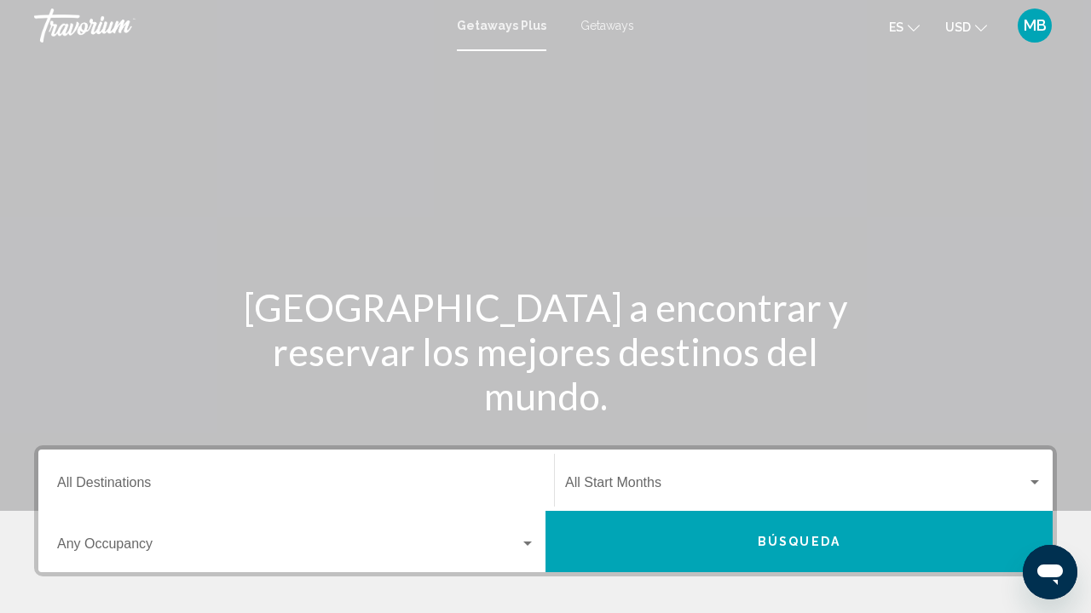
click at [76, 475] on div "Destination All Destinations" at bounding box center [296, 481] width 478 height 54
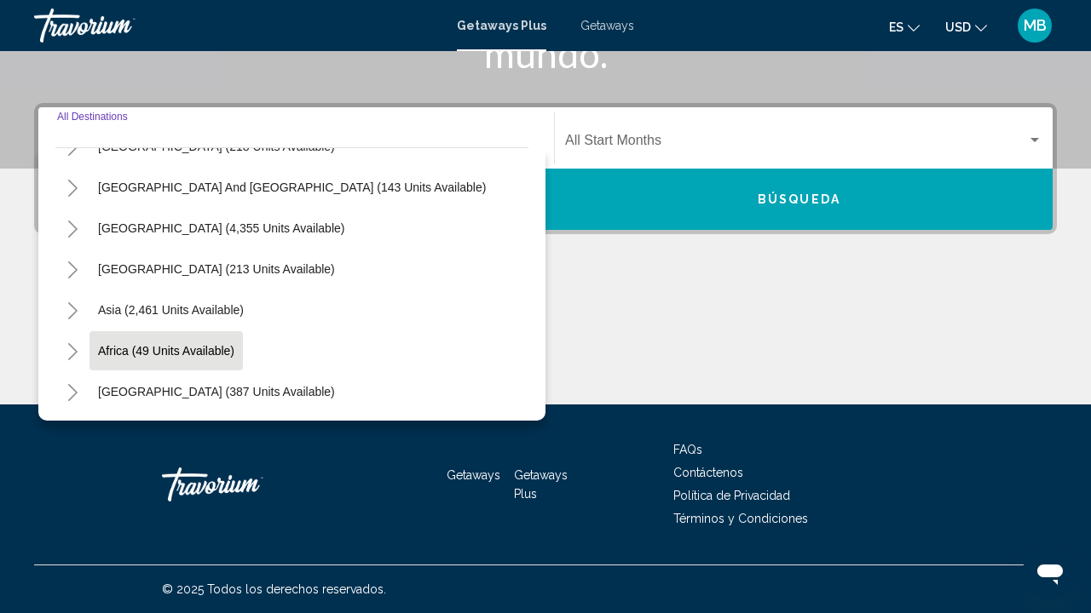
scroll to position [276, 0]
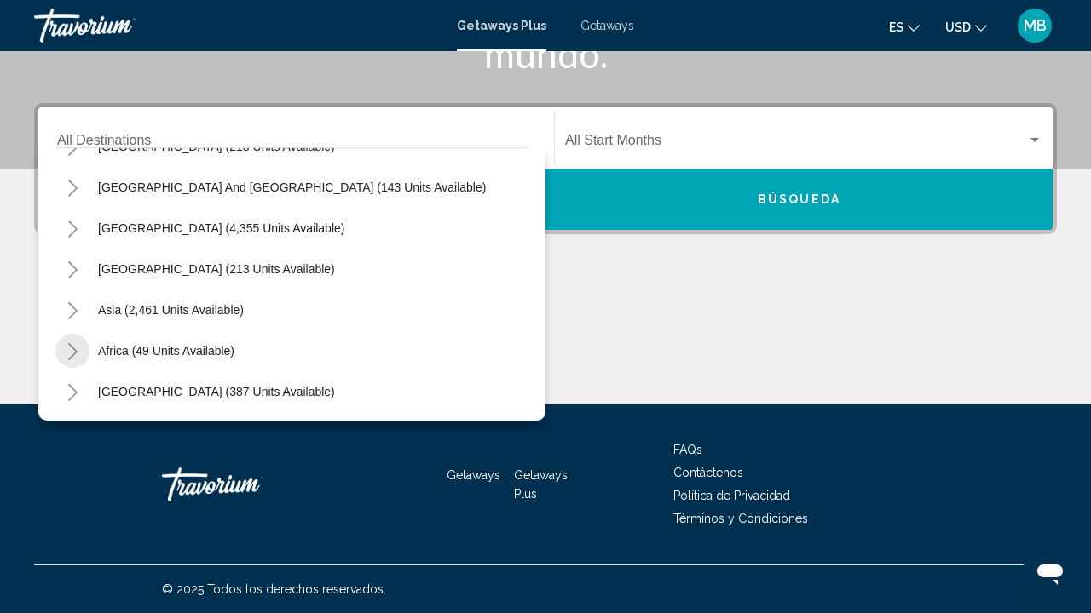
click at [75, 351] on icon "Toggle Africa (49 units available)" at bounding box center [72, 351] width 9 height 17
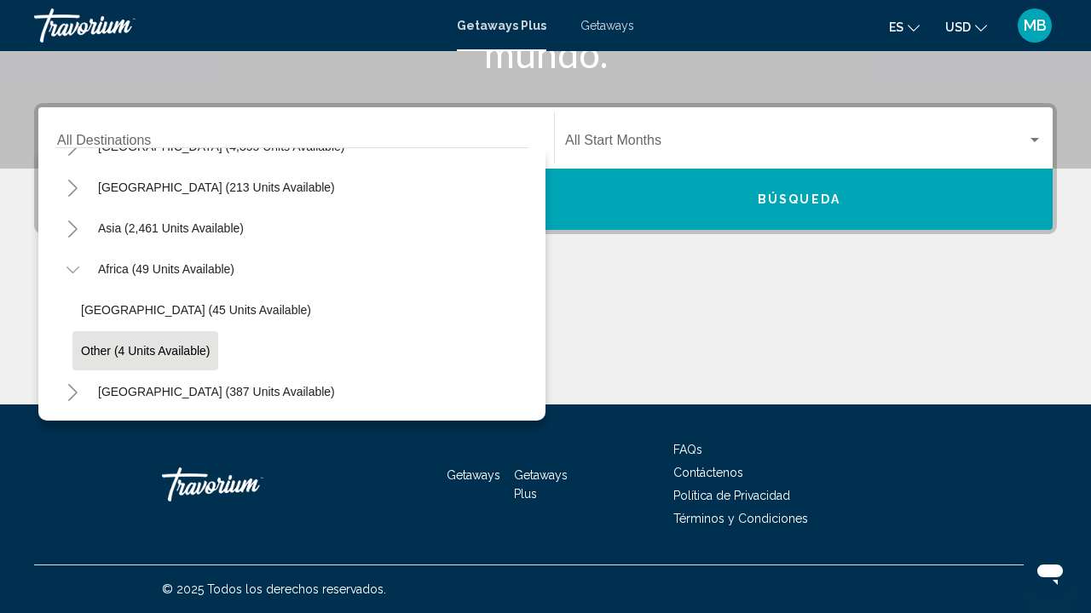
scroll to position [358, 0]
click at [114, 350] on span "Other (4 units available)" at bounding box center [145, 351] width 129 height 14
type input "**********"
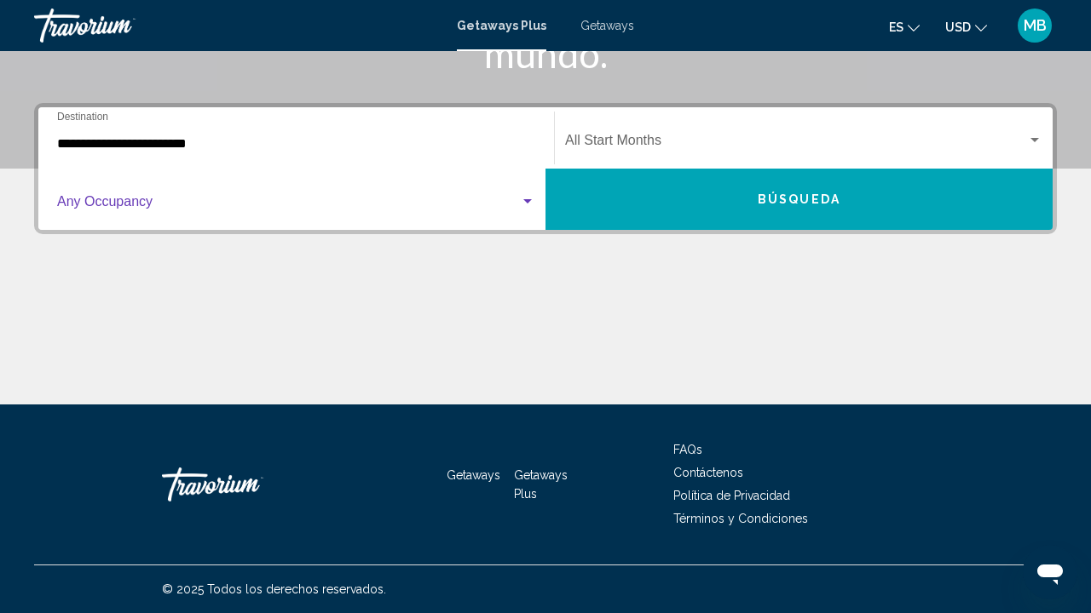
click at [383, 208] on span "Search widget" at bounding box center [288, 205] width 463 height 15
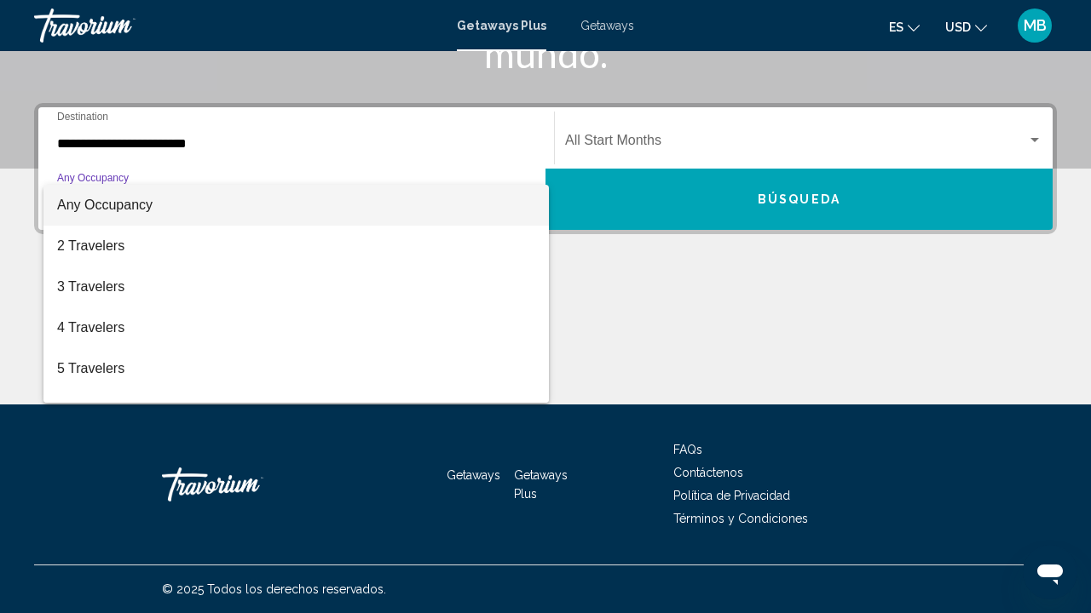
click at [604, 147] on div at bounding box center [545, 306] width 1091 height 613
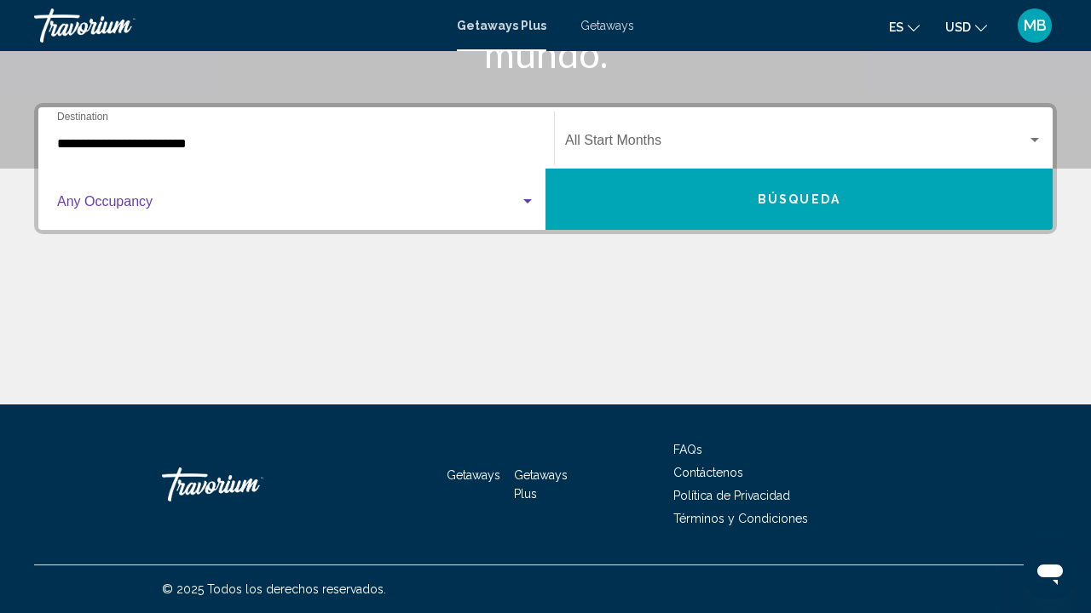
click at [455, 202] on span "Search widget" at bounding box center [288, 205] width 463 height 15
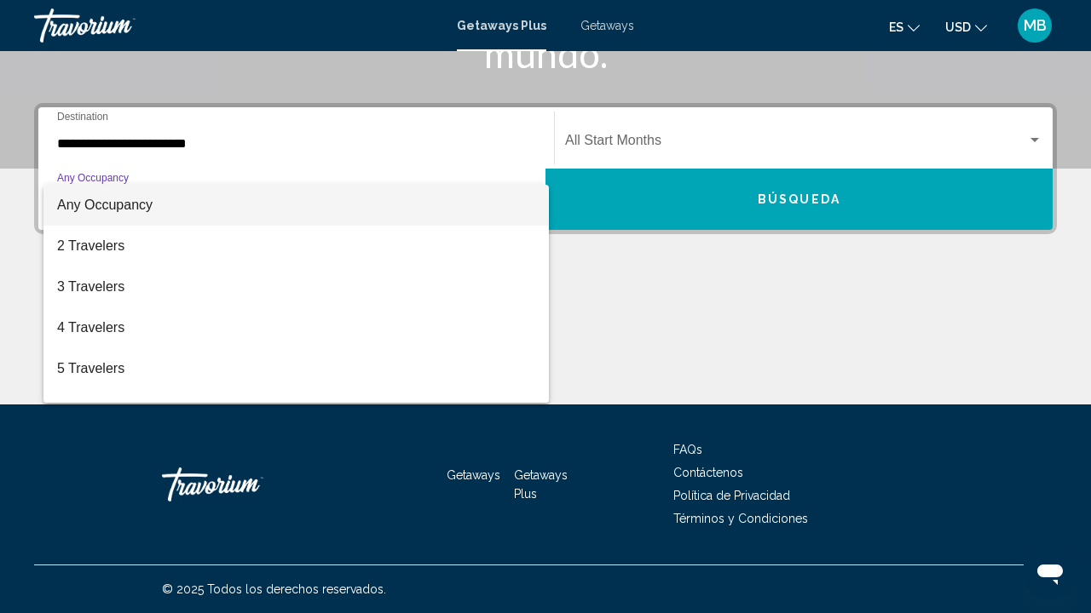
click at [625, 144] on div at bounding box center [545, 306] width 1091 height 613
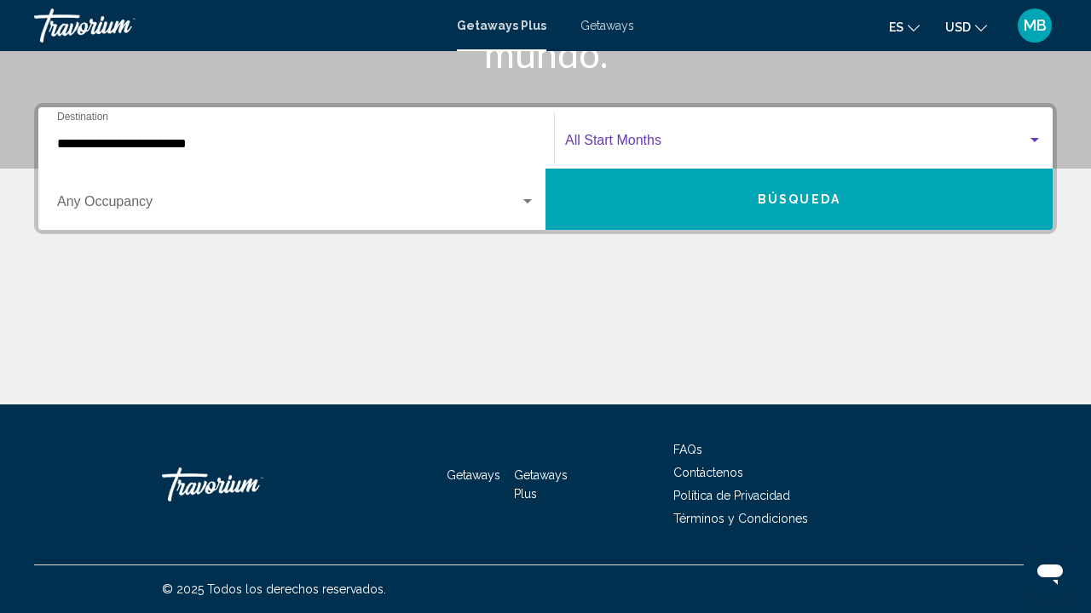
click at [625, 144] on span "Search widget" at bounding box center [796, 143] width 462 height 15
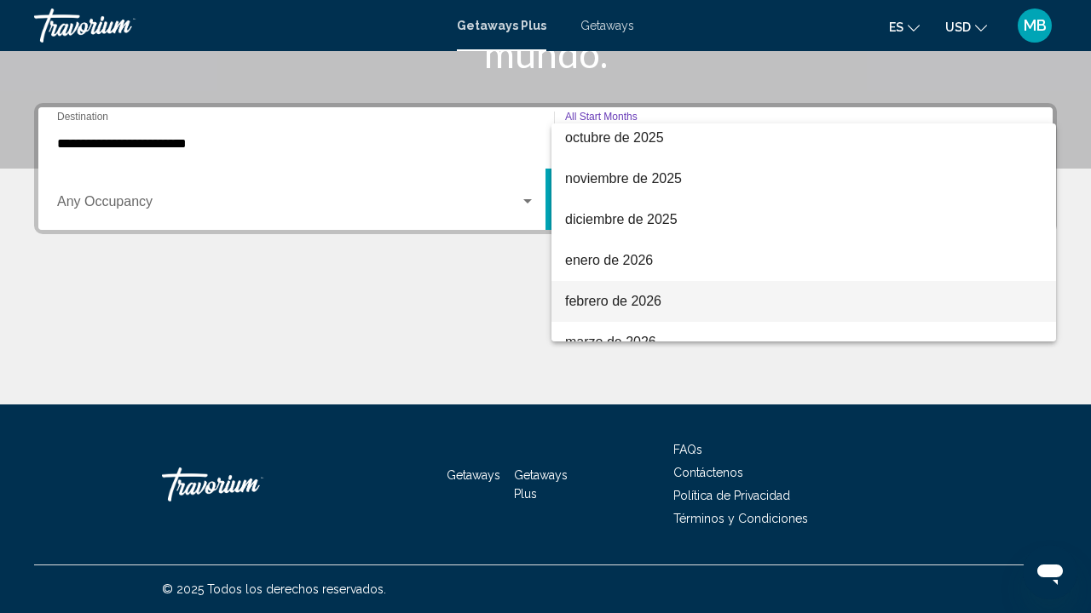
scroll to position [131, 0]
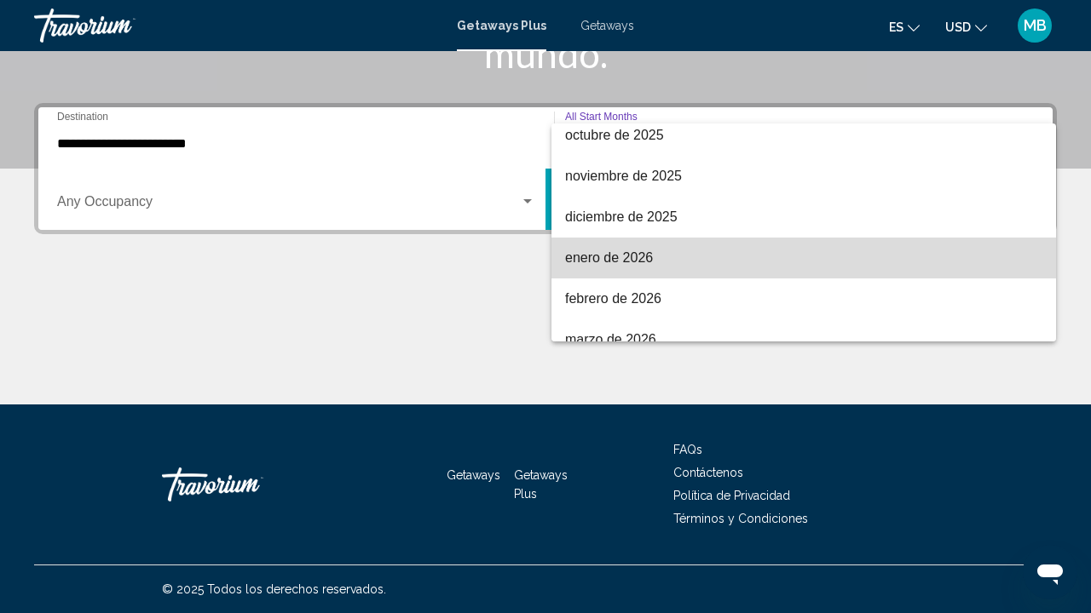
click at [605, 262] on span "enero de 2026" at bounding box center [803, 258] width 477 height 41
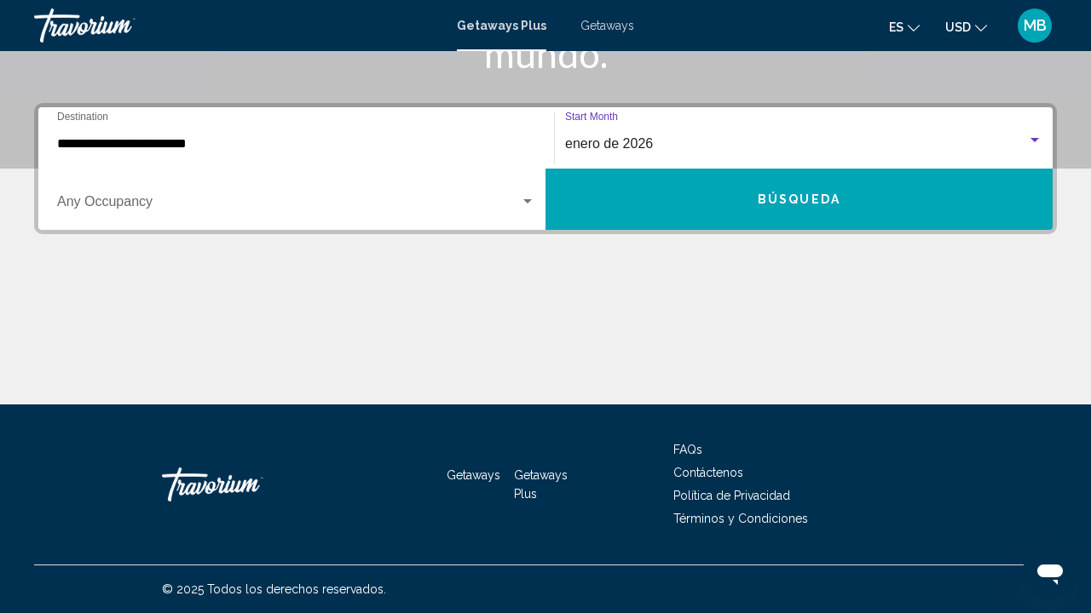
click at [613, 197] on button "Búsqueda" at bounding box center [798, 199] width 507 height 61
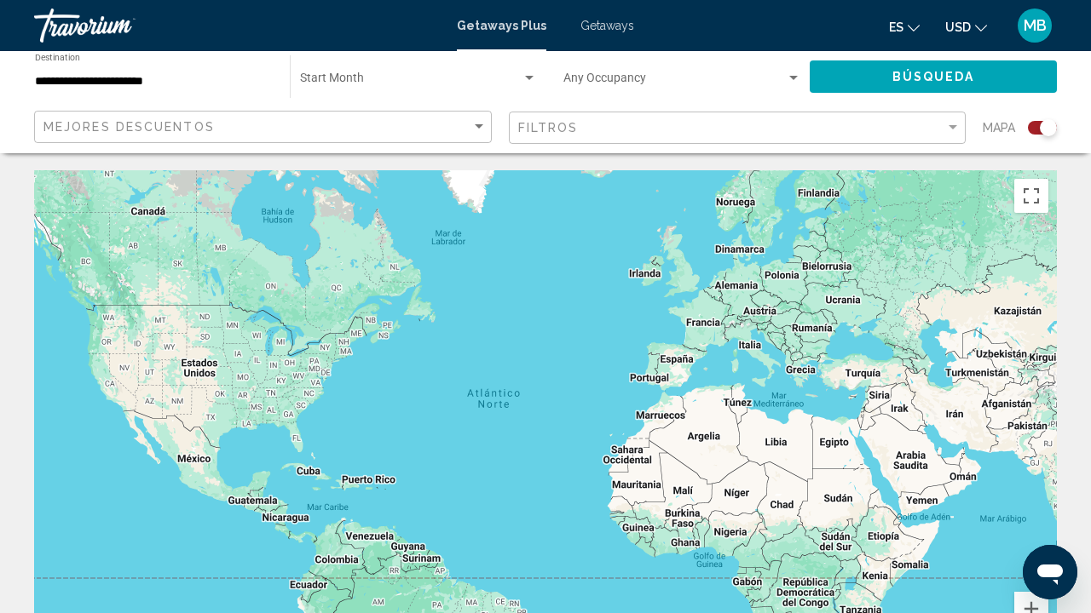
click at [1045, 130] on div "Search widget" at bounding box center [1047, 127] width 17 height 17
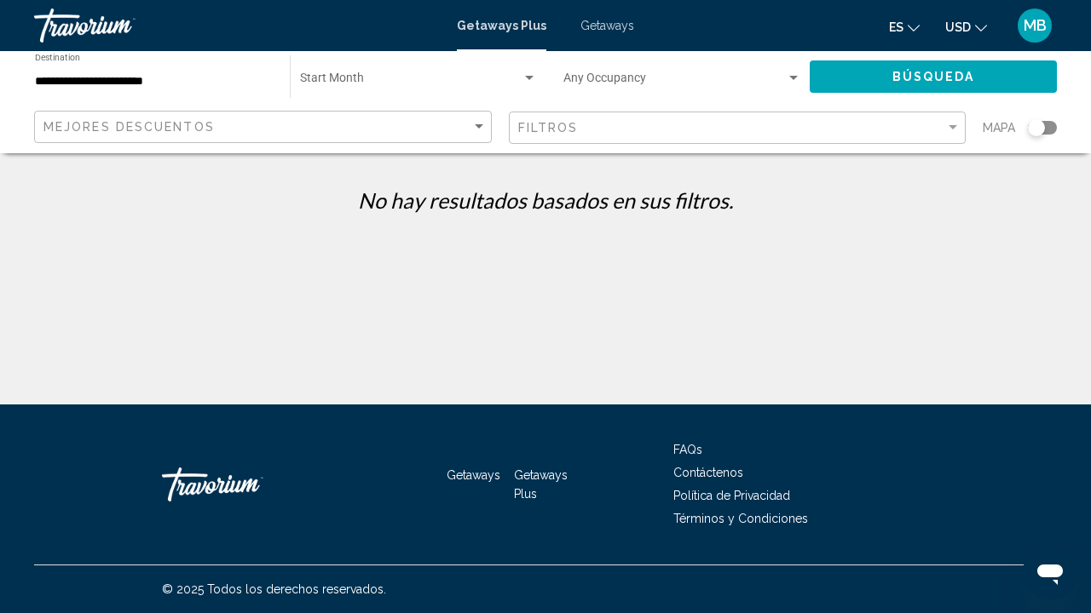
click at [374, 72] on div "Start Month All Start Months" at bounding box center [418, 77] width 237 height 47
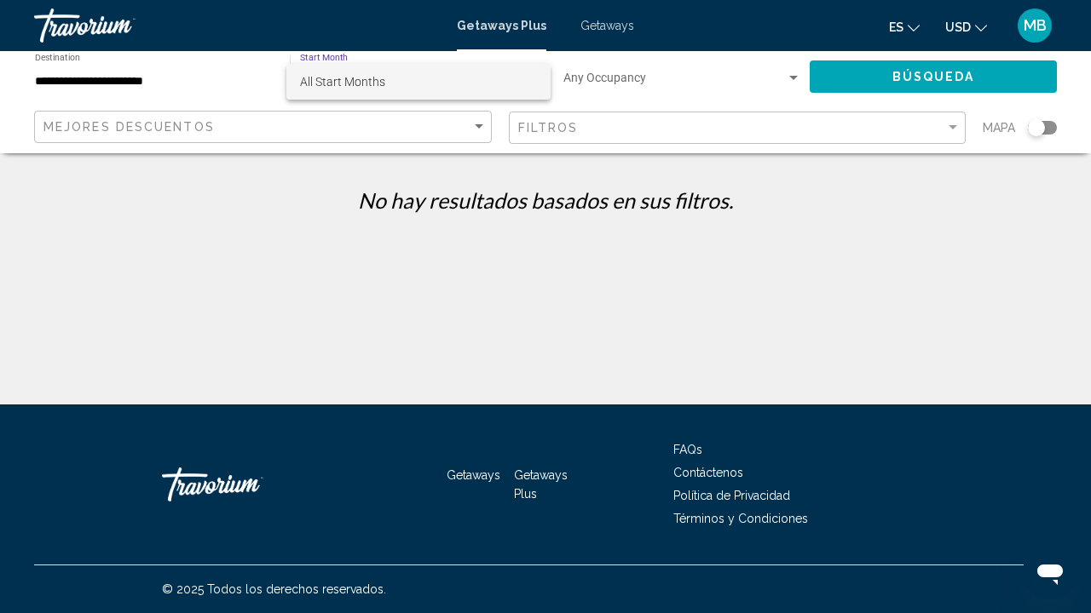
click at [374, 72] on span "All Start Months" at bounding box center [418, 82] width 237 height 36
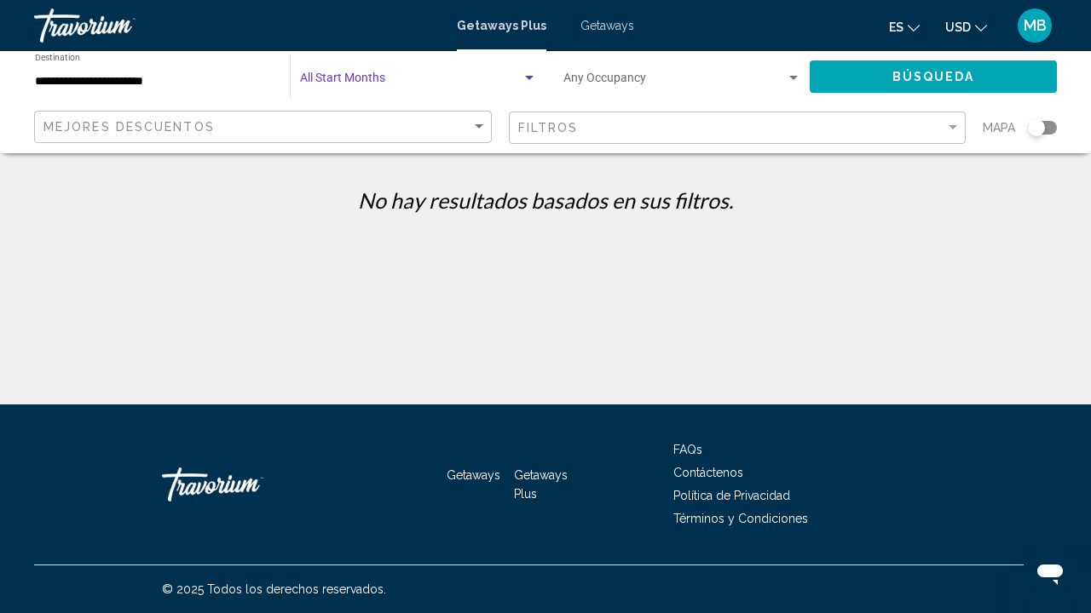
click at [596, 86] on span "Search widget" at bounding box center [674, 82] width 222 height 14
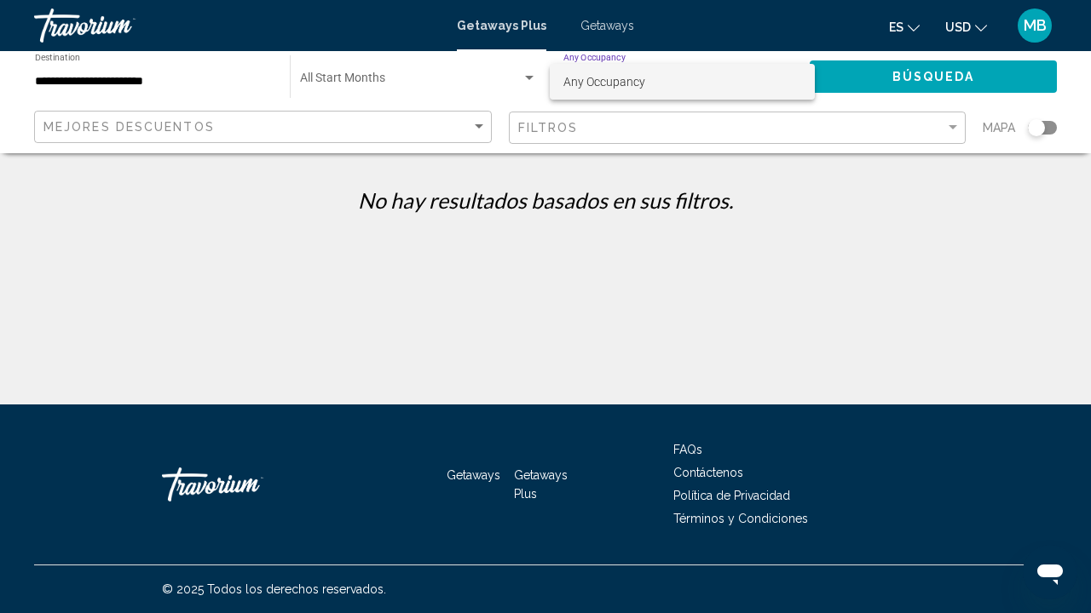
click at [374, 76] on div at bounding box center [545, 306] width 1091 height 613
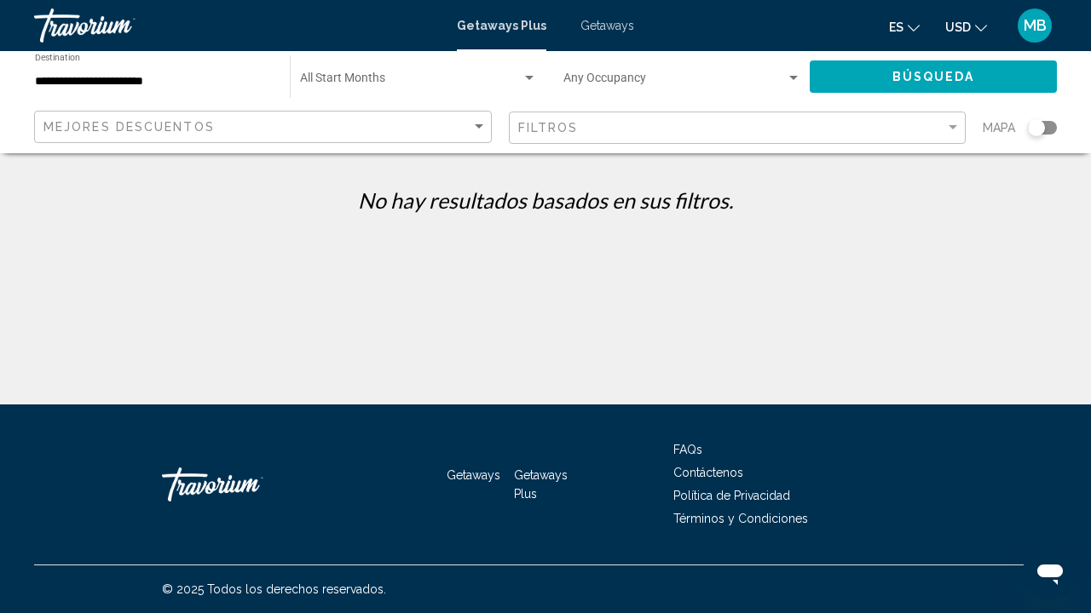
click at [597, 32] on div "Getaways Plus Getaways es English Español Français Italiano Português русский U…" at bounding box center [545, 26] width 1091 height 36
click at [595, 22] on span "Getaways" at bounding box center [607, 26] width 54 height 14
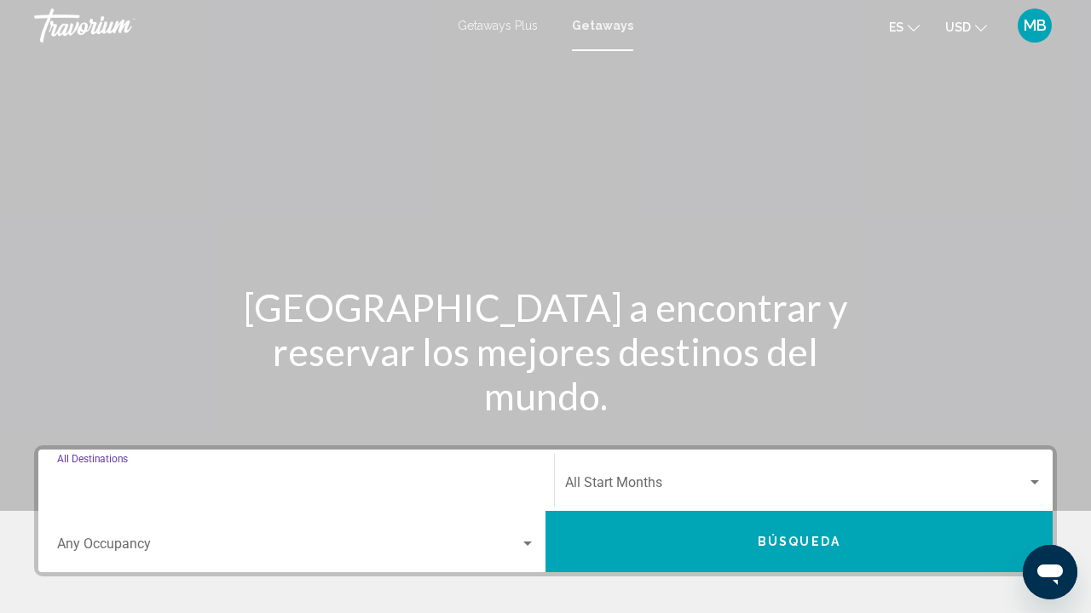
click at [141, 488] on input "Destination All Destinations" at bounding box center [296, 486] width 478 height 15
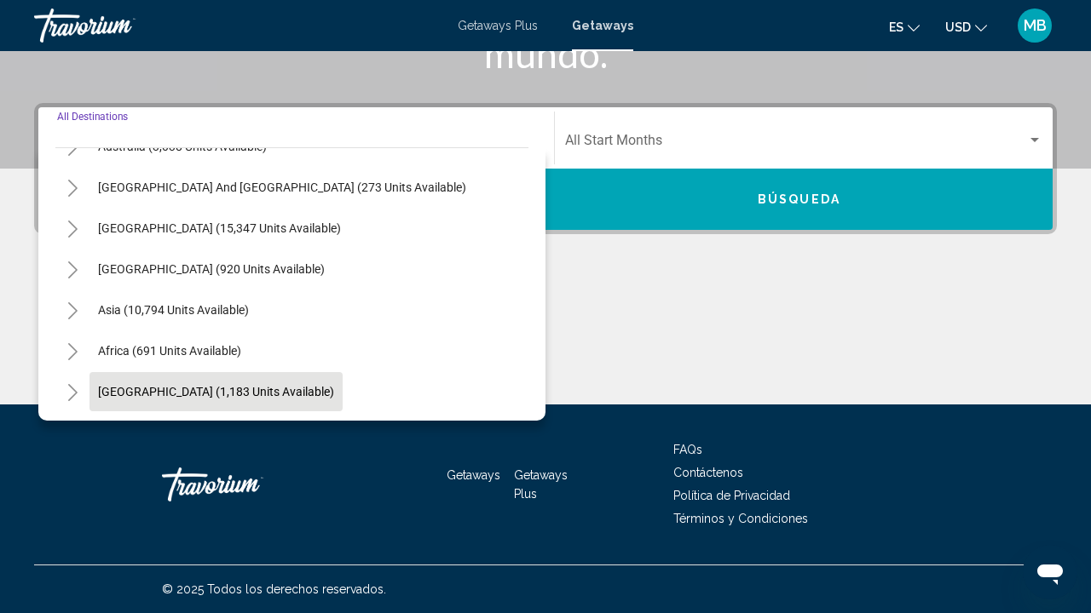
scroll to position [276, 0]
click at [68, 352] on icon "Toggle Africa (691 units available)" at bounding box center [72, 351] width 13 height 17
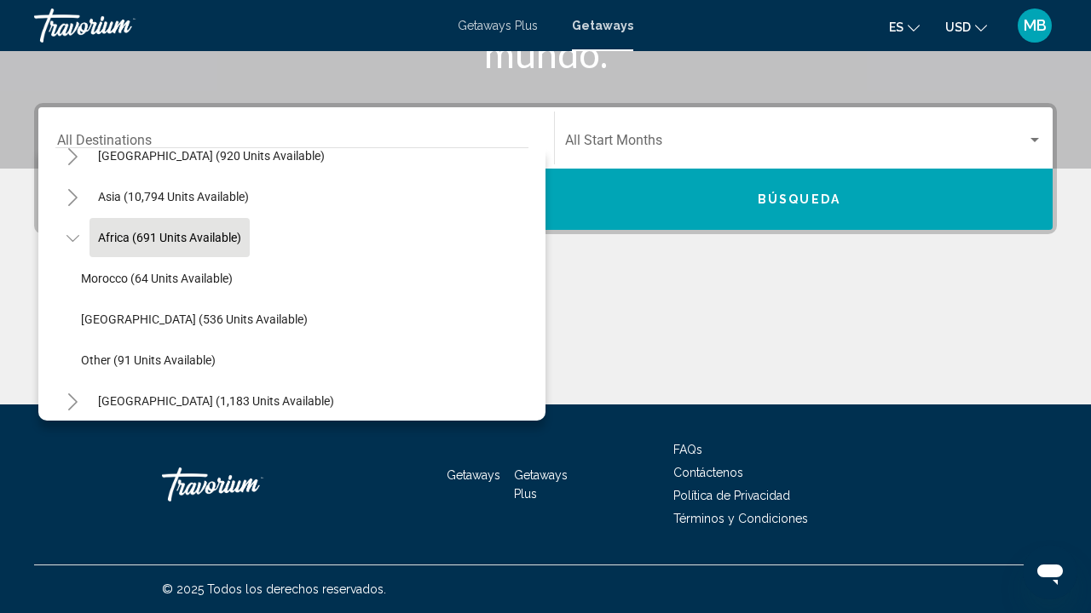
scroll to position [394, 0]
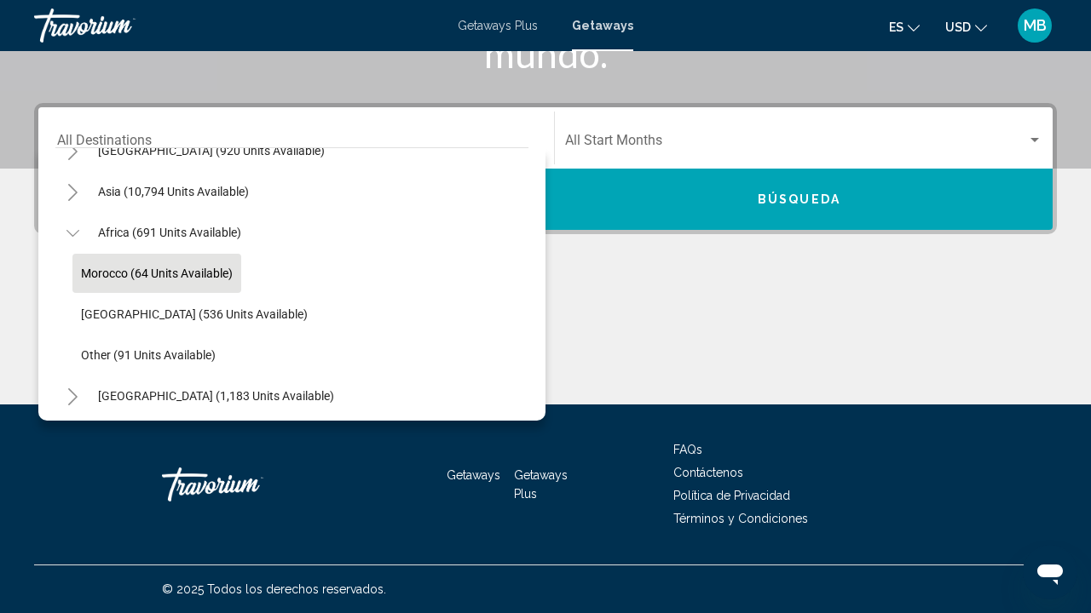
click at [141, 279] on span "Morocco (64 units available)" at bounding box center [157, 274] width 152 height 14
type input "**********"
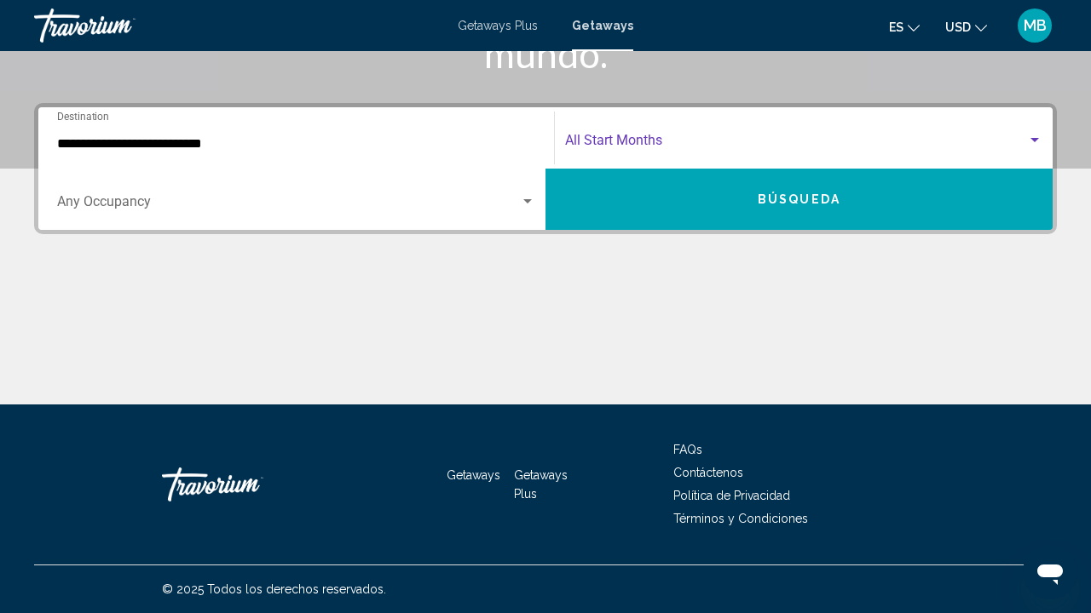
click at [643, 143] on span "Search widget" at bounding box center [796, 143] width 462 height 15
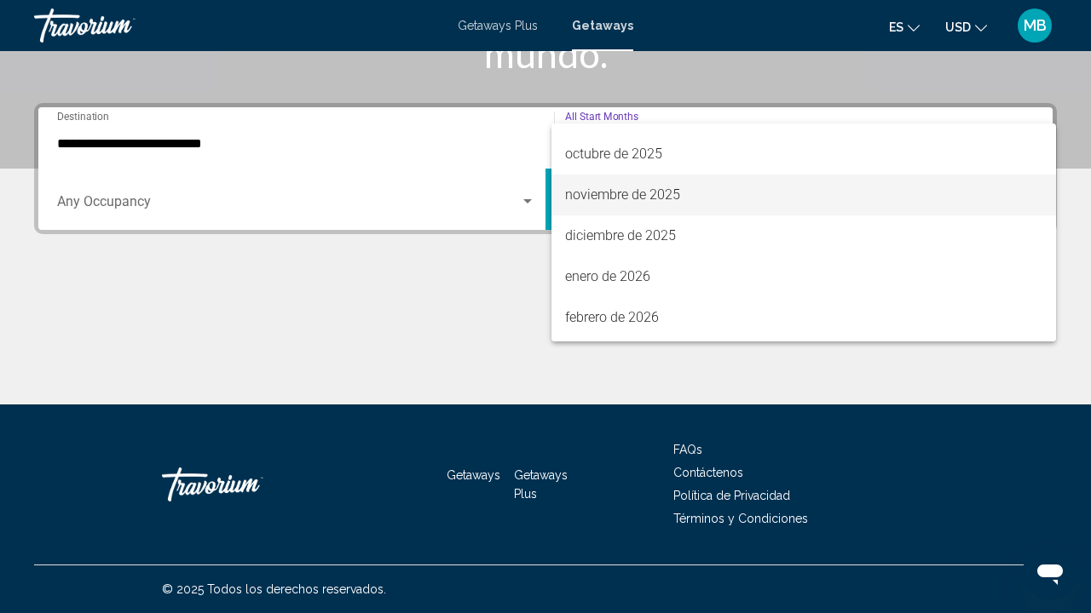
scroll to position [116, 0]
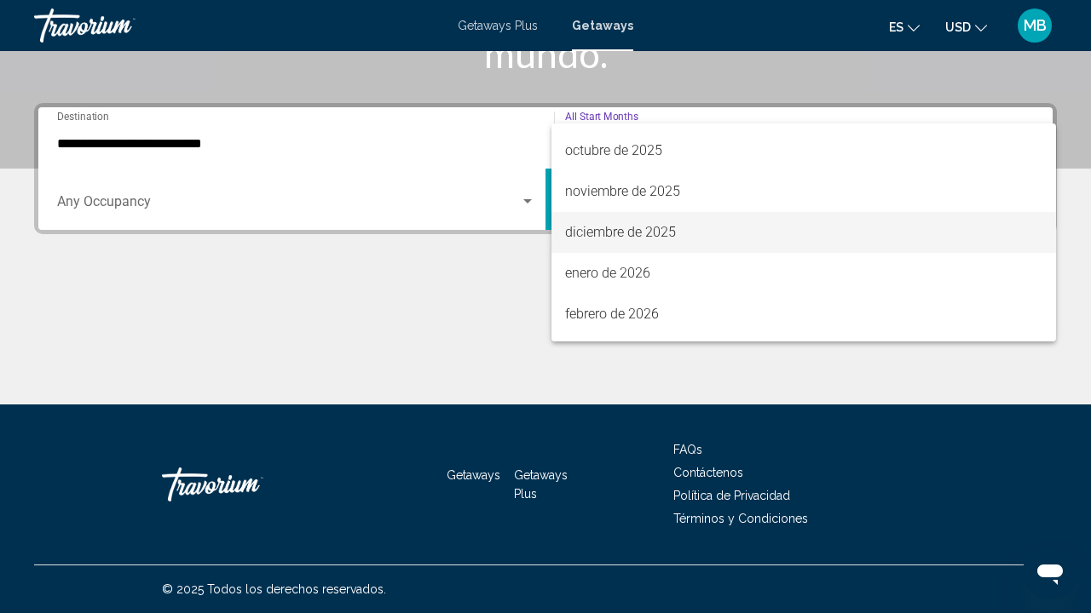
click at [590, 228] on span "diciembre de 2025" at bounding box center [803, 232] width 477 height 41
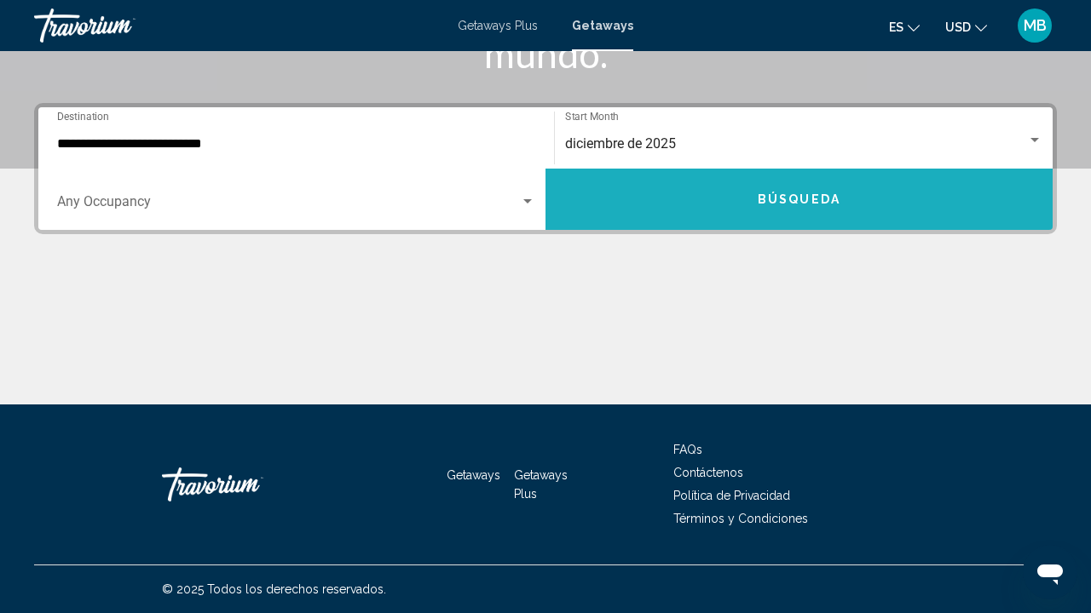
click at [588, 200] on button "Búsqueda" at bounding box center [798, 199] width 507 height 61
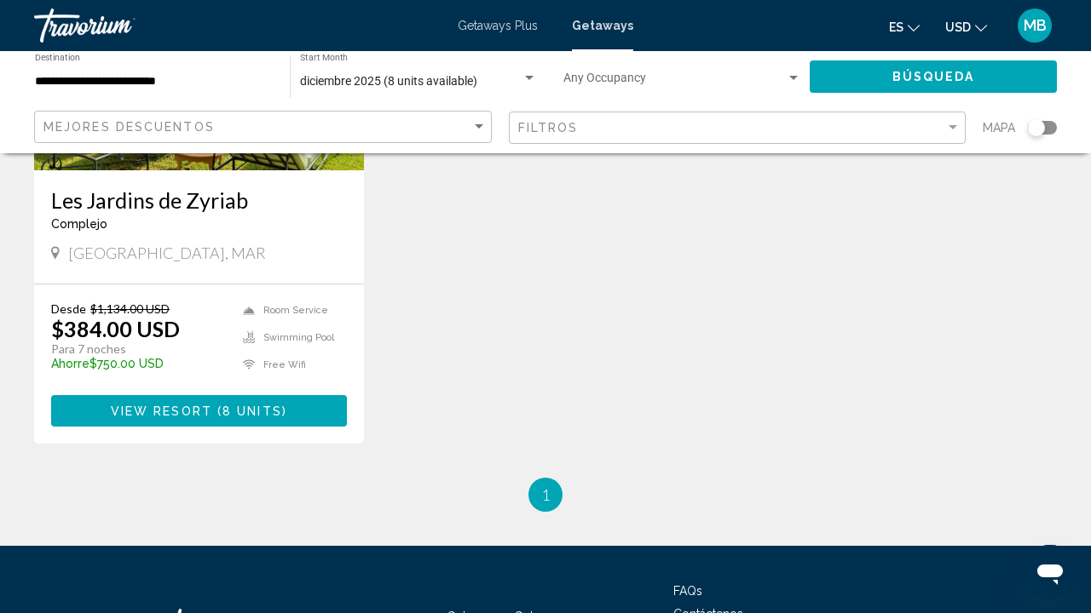
scroll to position [337, 0]
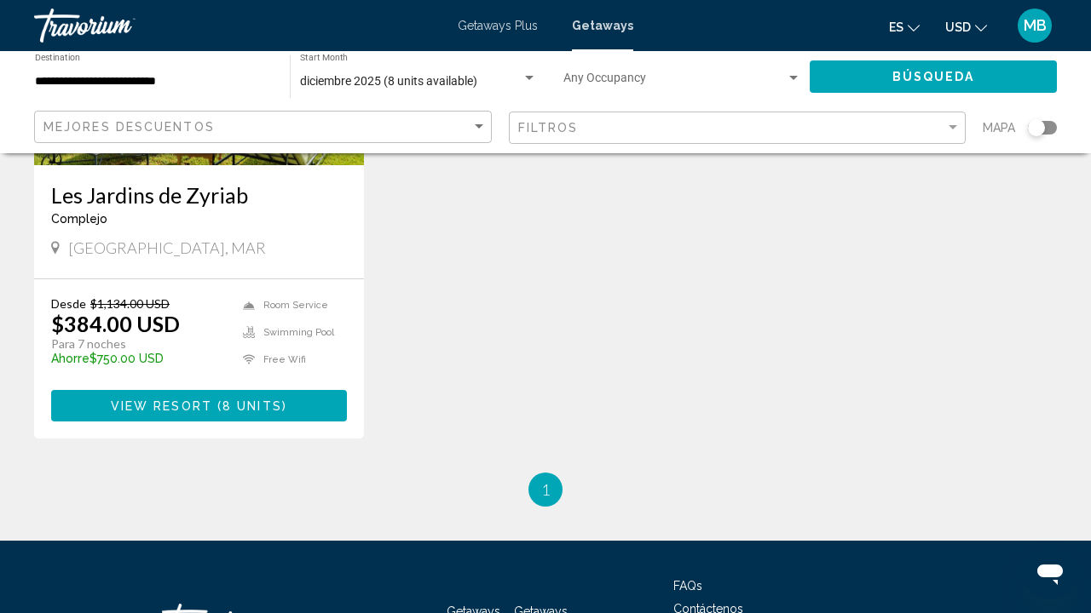
click at [219, 400] on button "View Resort ( 8 units )" at bounding box center [199, 406] width 296 height 32
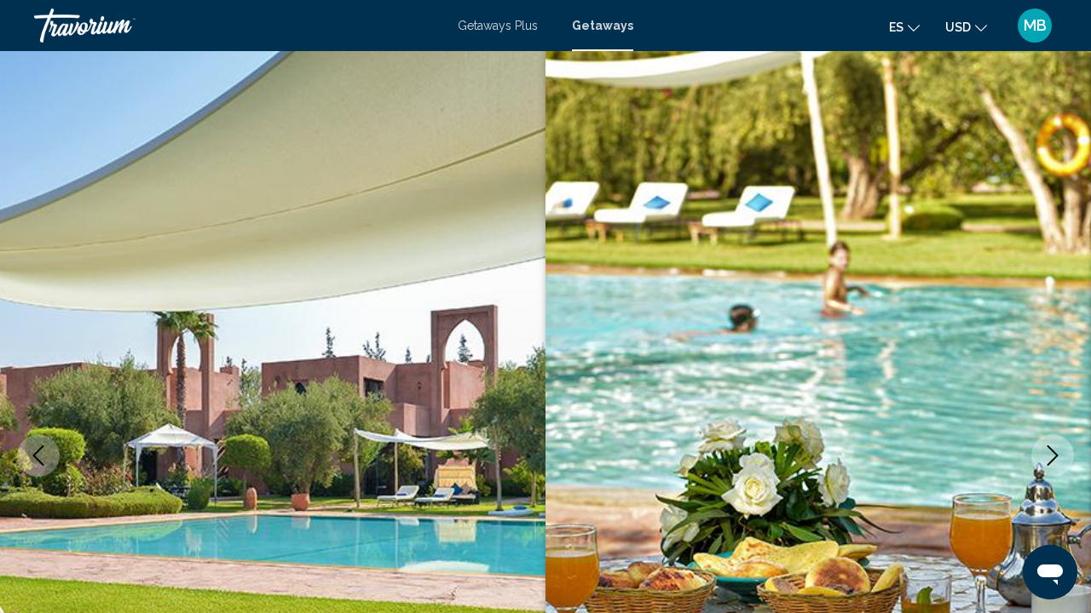
click at [1058, 458] on icon "Next image" at bounding box center [1052, 456] width 20 height 20
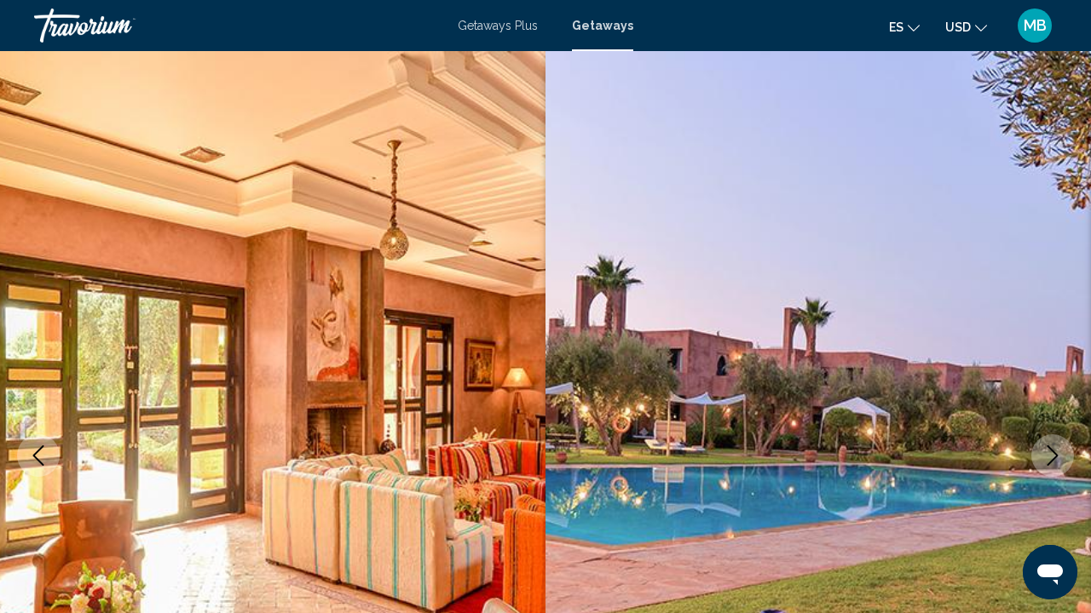
click at [1058, 458] on icon "Next image" at bounding box center [1052, 456] width 20 height 20
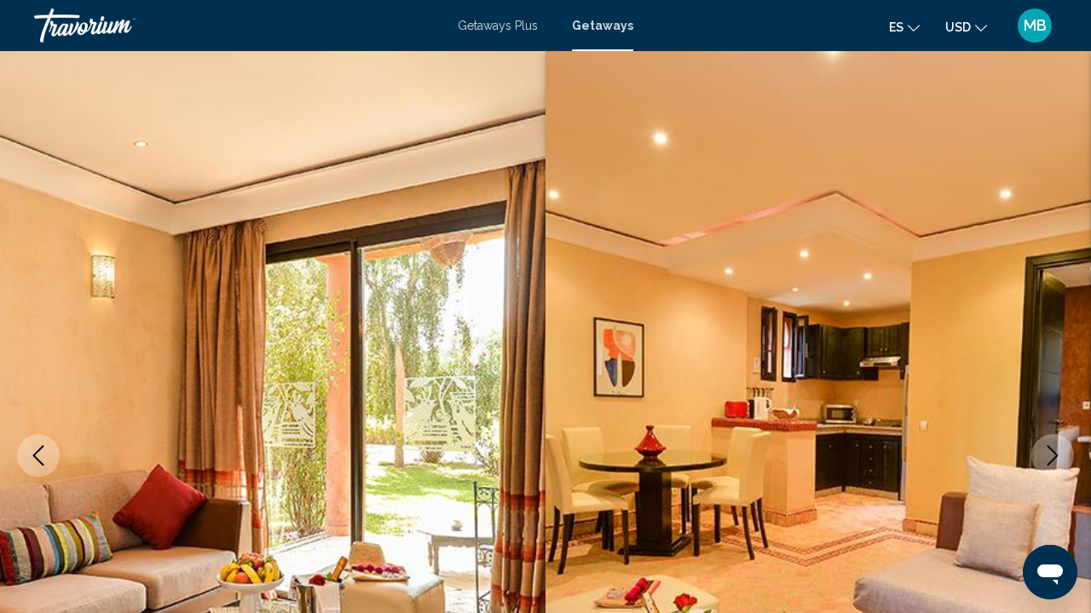
click at [1058, 458] on icon "Next image" at bounding box center [1052, 456] width 20 height 20
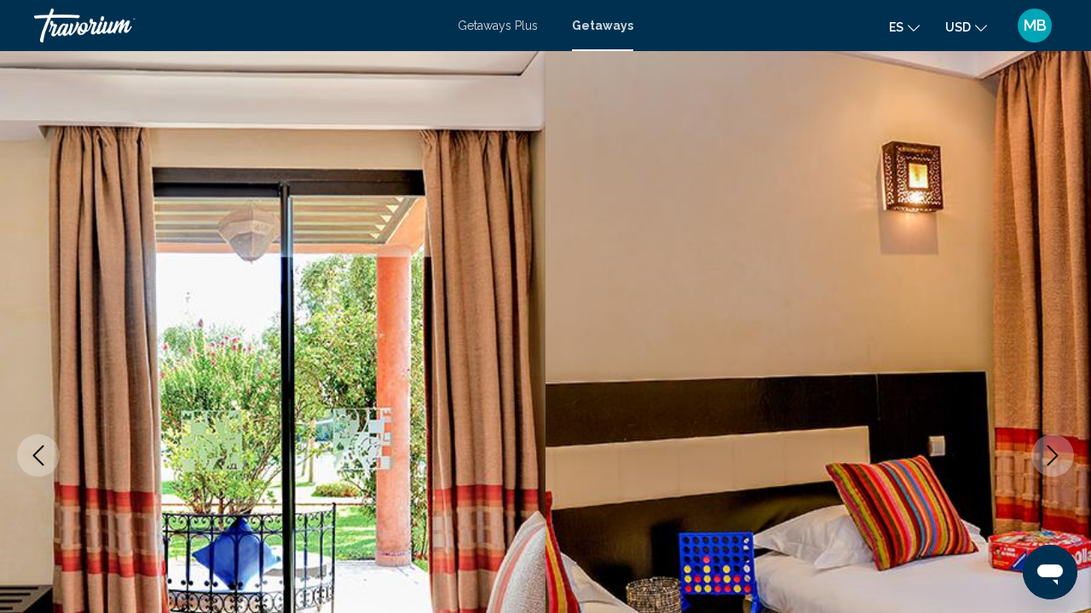
click at [1058, 458] on icon "Next image" at bounding box center [1052, 456] width 20 height 20
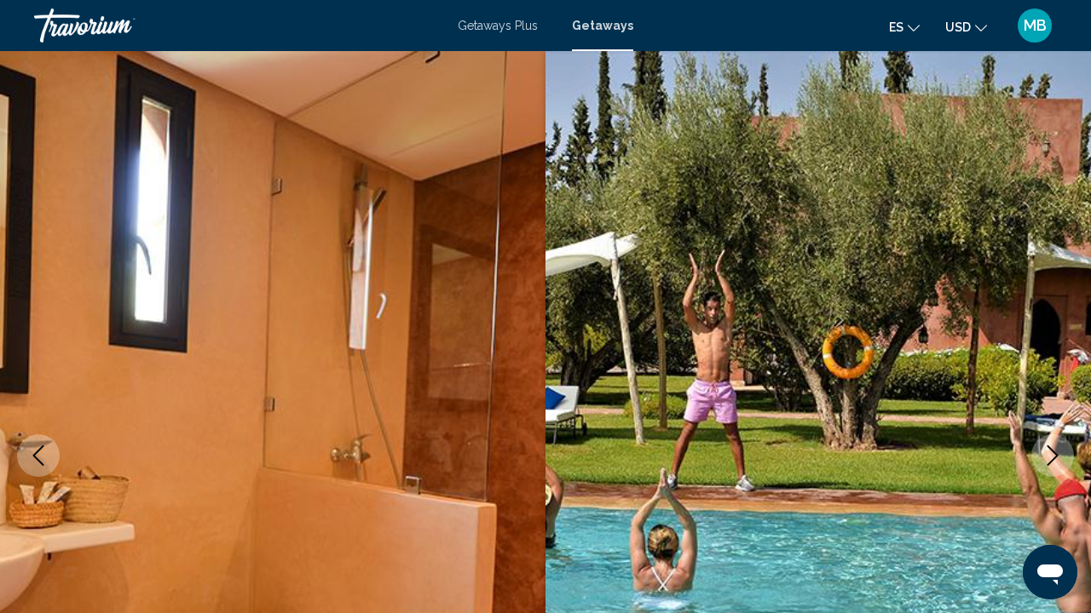
click at [1058, 458] on icon "Next image" at bounding box center [1052, 456] width 20 height 20
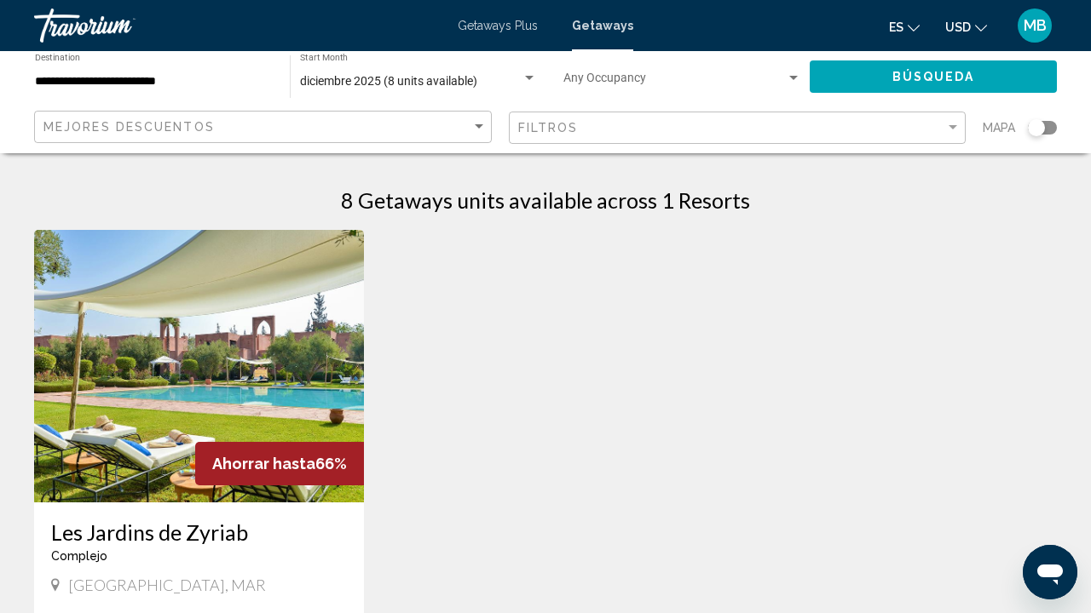
click at [387, 71] on div "diciembre 2025 (8 units available) Start Month All Start Months" at bounding box center [418, 77] width 237 height 47
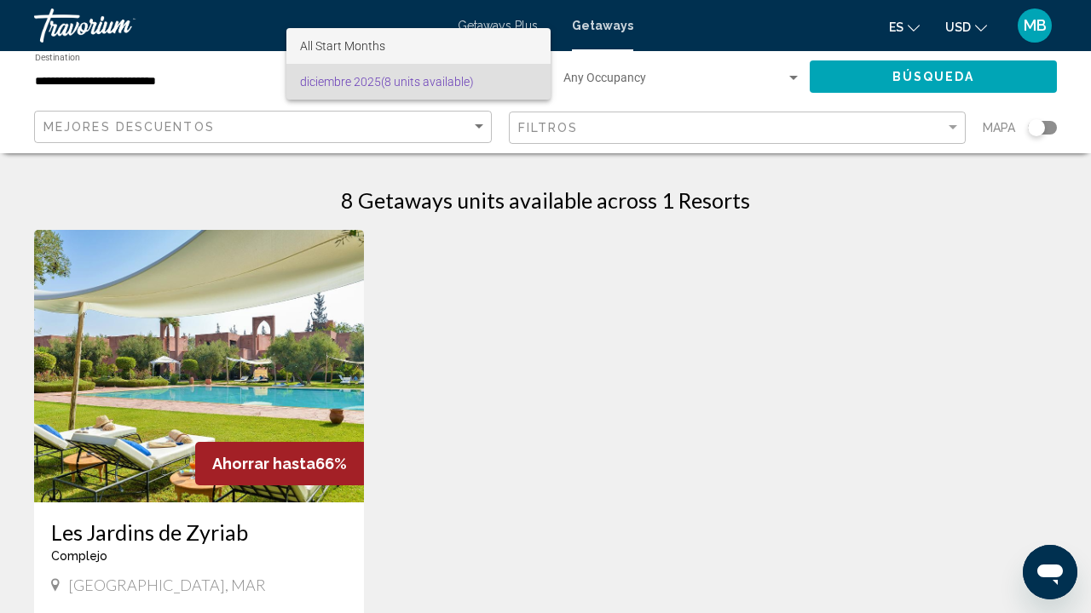
click at [399, 58] on span "All Start Months" at bounding box center [418, 46] width 237 height 36
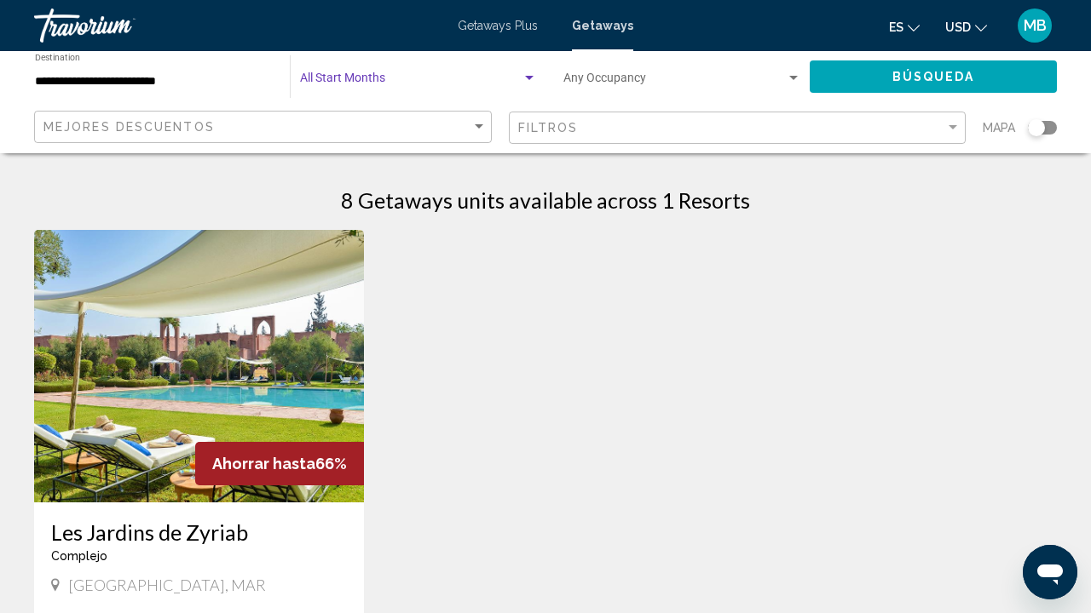
click at [921, 84] on button "Búsqueda" at bounding box center [932, 76] width 247 height 32
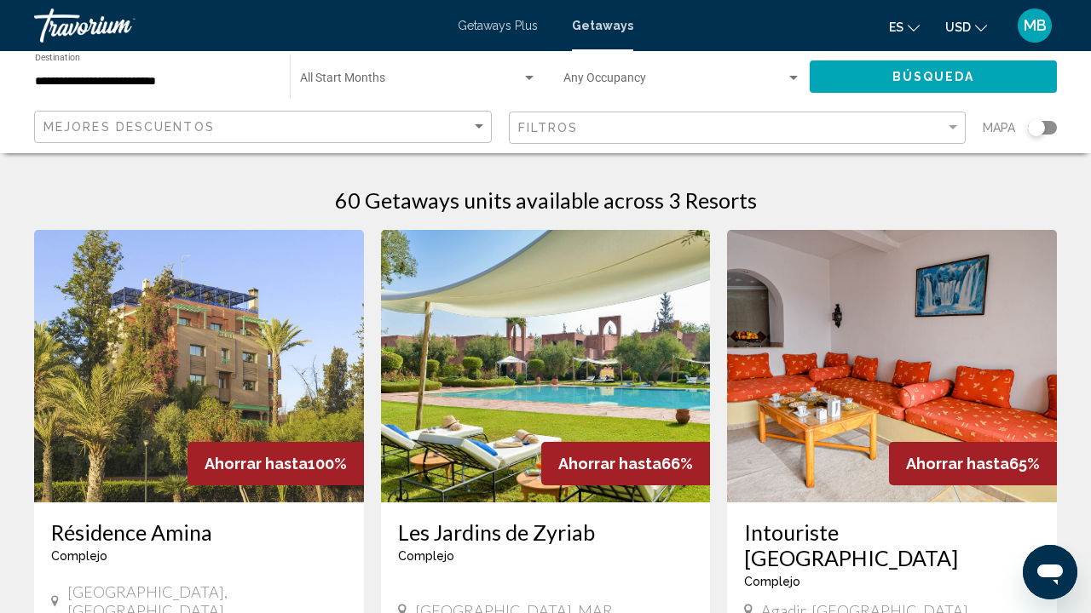
click at [314, 302] on img "Main content" at bounding box center [199, 366] width 330 height 273
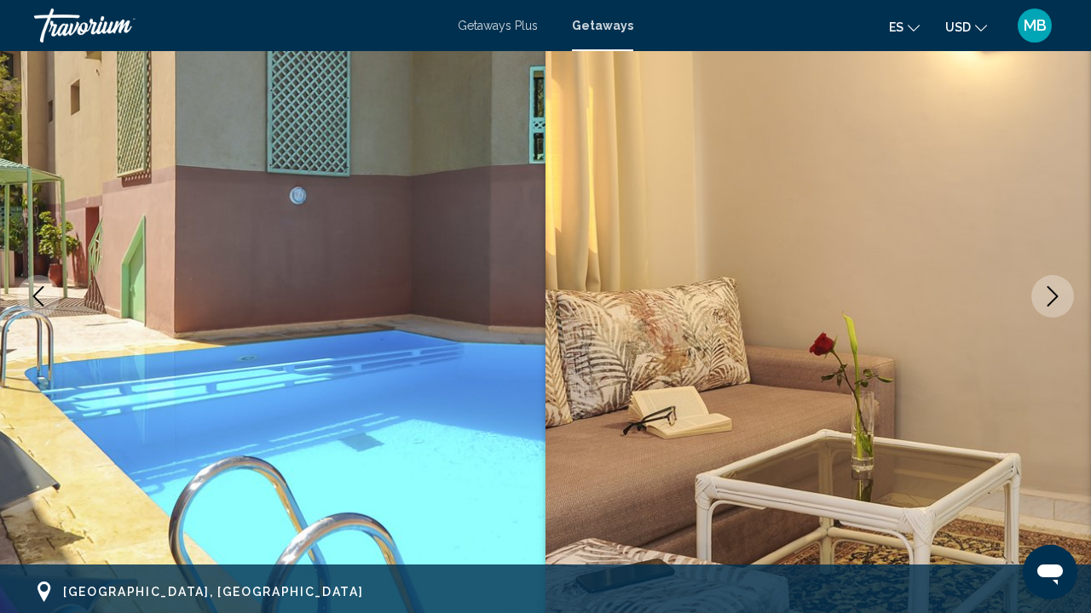
scroll to position [186, 0]
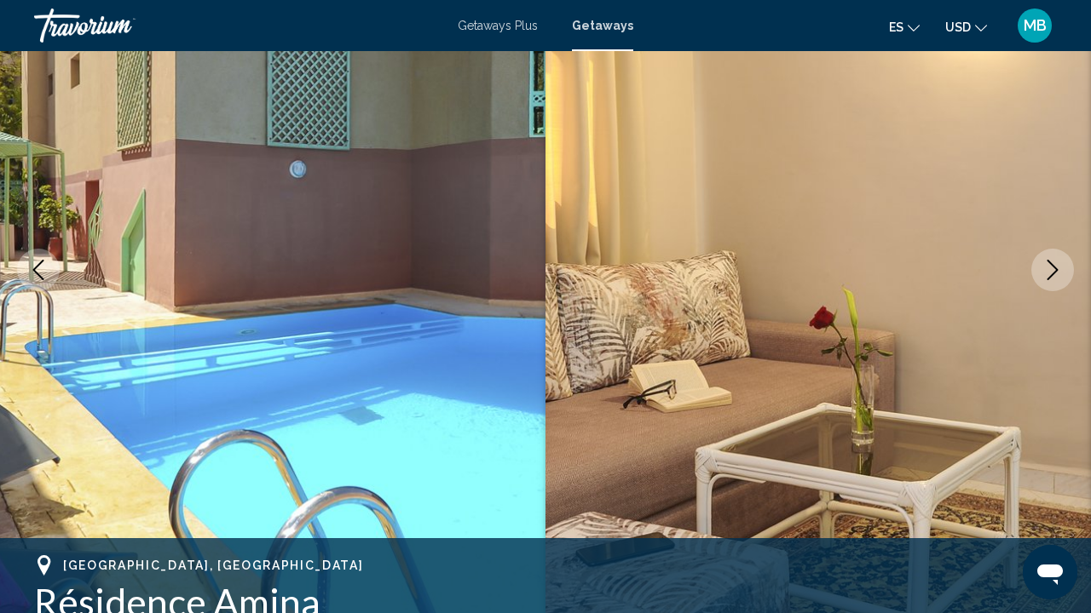
click at [1041, 268] on button "Next image" at bounding box center [1052, 270] width 43 height 43
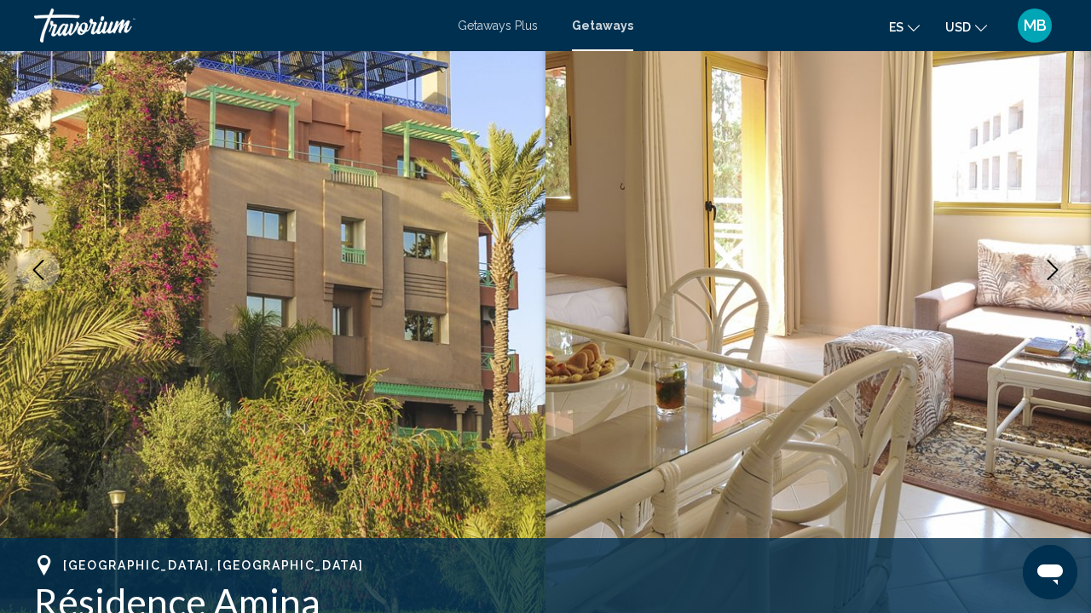
click at [1041, 268] on button "Next image" at bounding box center [1052, 270] width 43 height 43
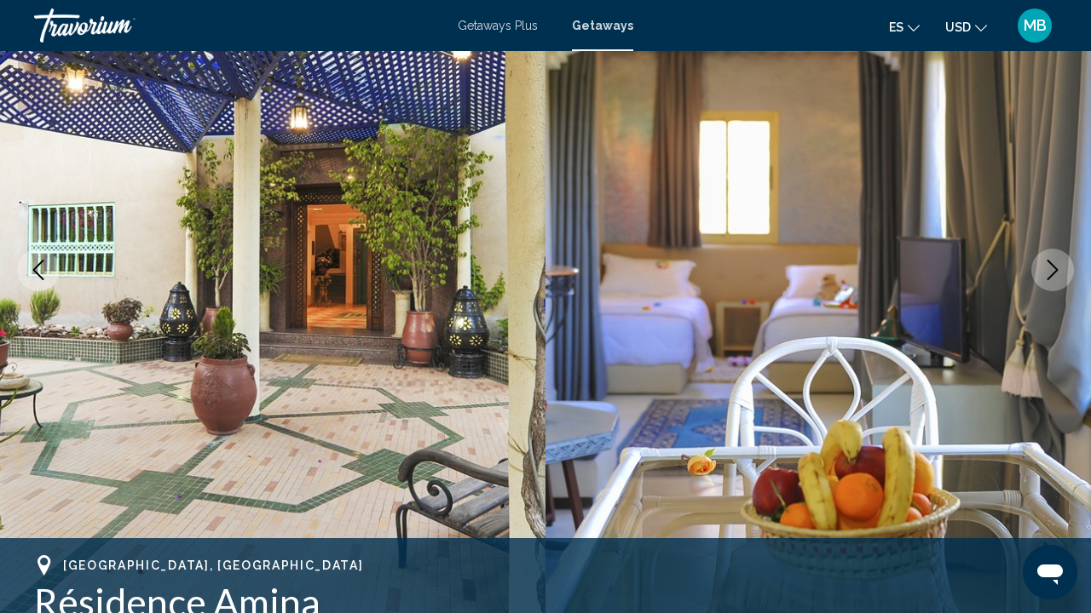
click at [1041, 268] on button "Next image" at bounding box center [1052, 270] width 43 height 43
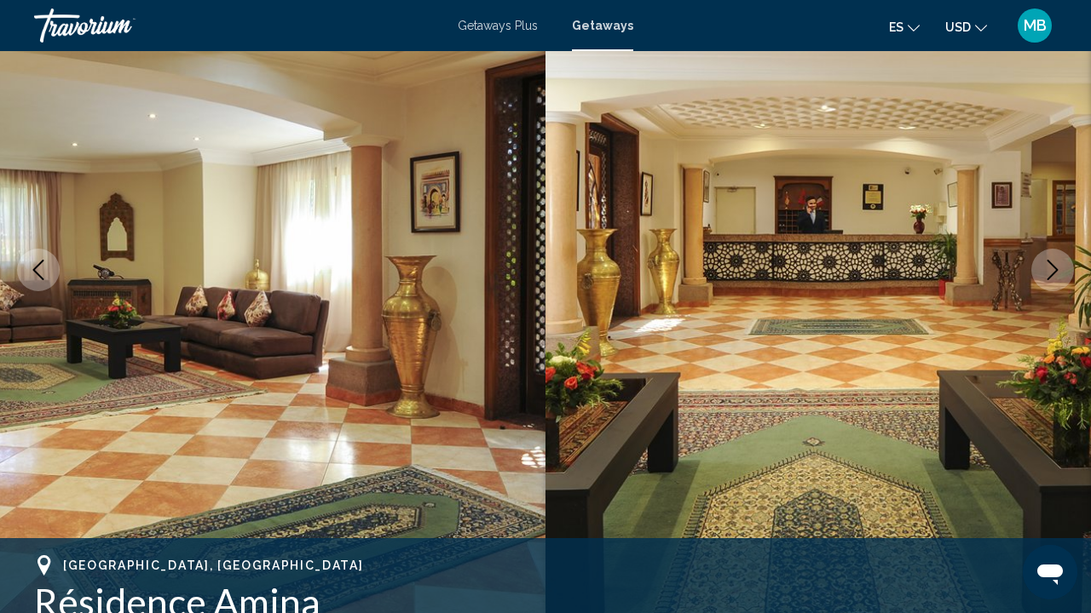
click at [1041, 268] on button "Next image" at bounding box center [1052, 270] width 43 height 43
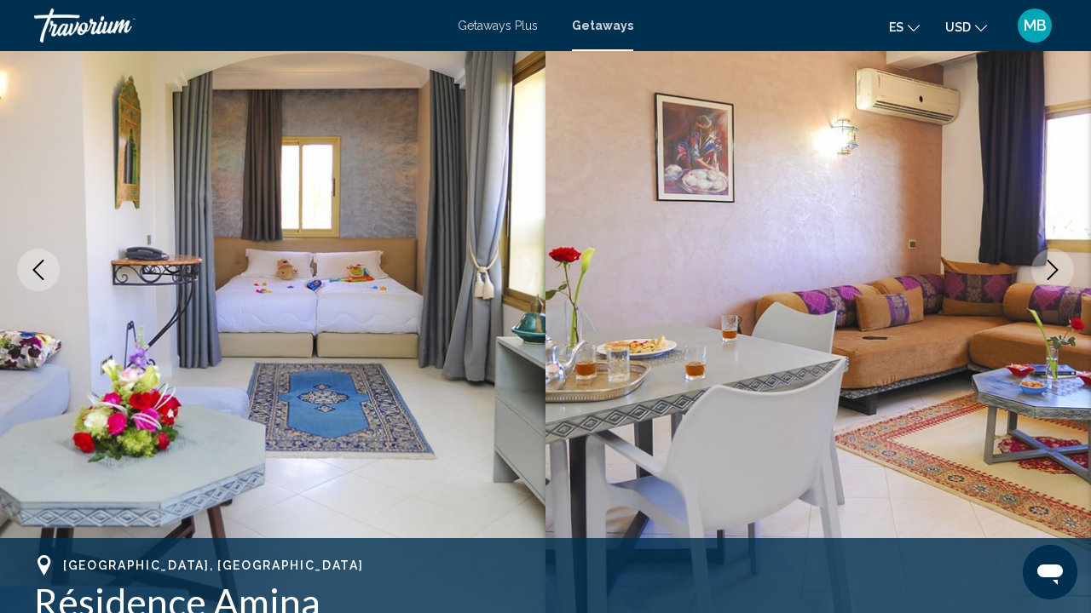
click at [1041, 268] on button "Next image" at bounding box center [1052, 270] width 43 height 43
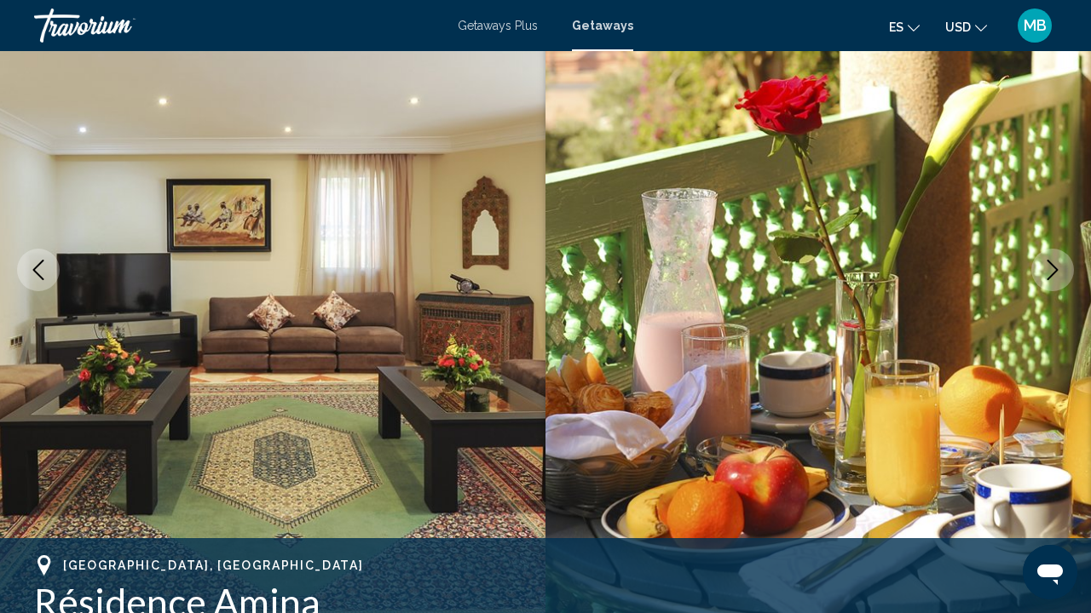
click at [1041, 268] on button "Next image" at bounding box center [1052, 270] width 43 height 43
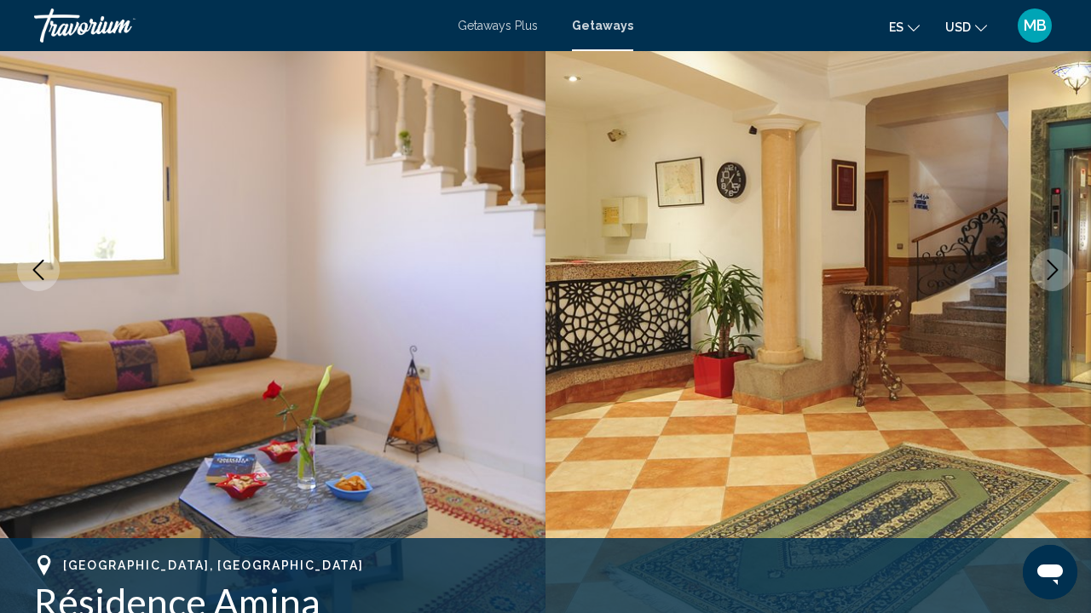
click at [1041, 268] on button "Next image" at bounding box center [1052, 270] width 43 height 43
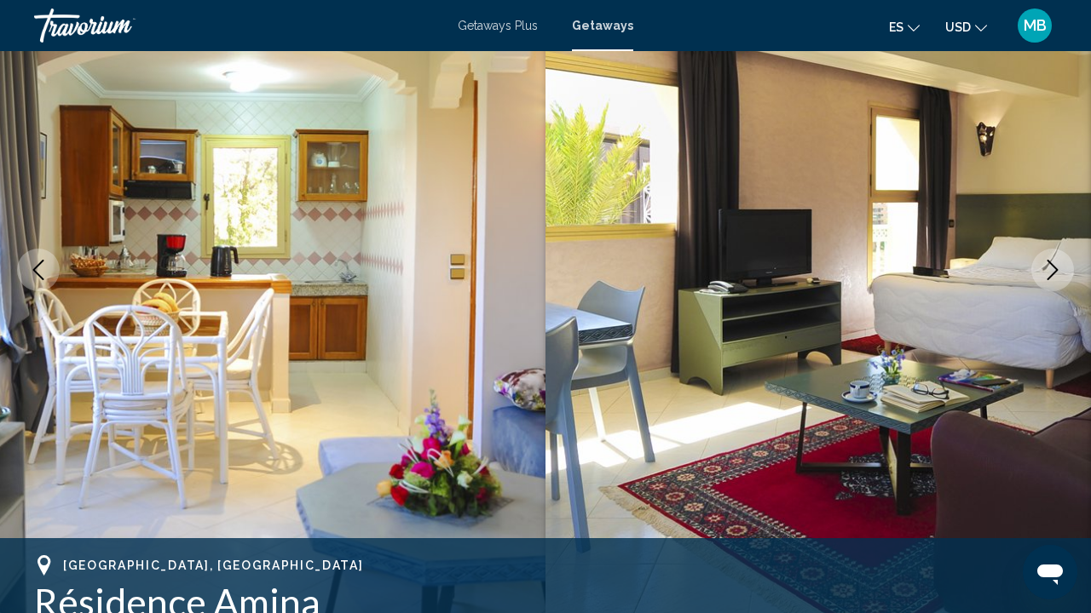
click at [1041, 268] on button "Next image" at bounding box center [1052, 270] width 43 height 43
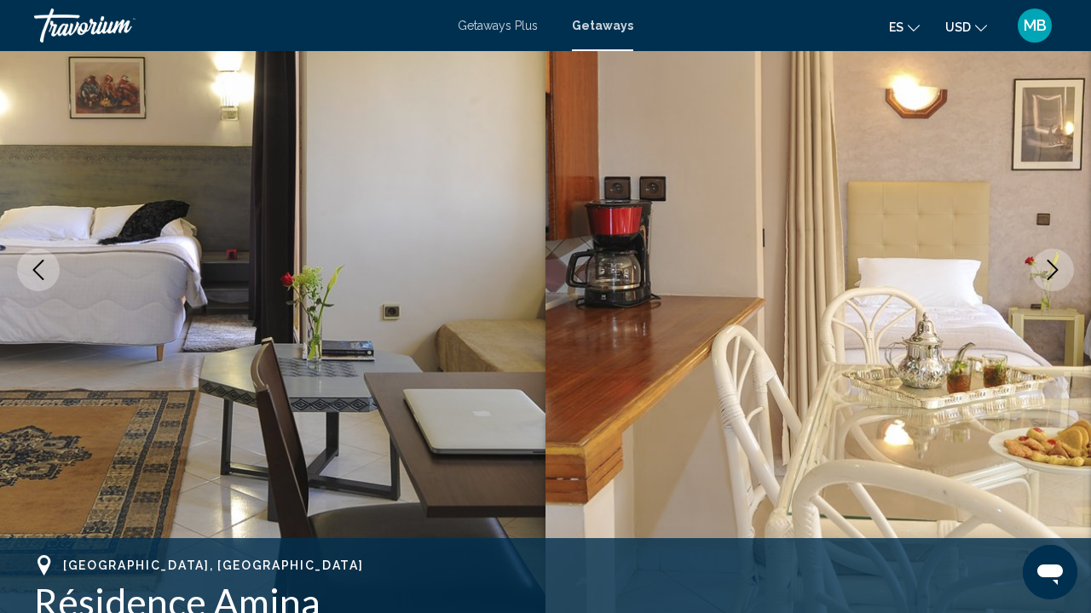
click at [1041, 268] on button "Next image" at bounding box center [1052, 270] width 43 height 43
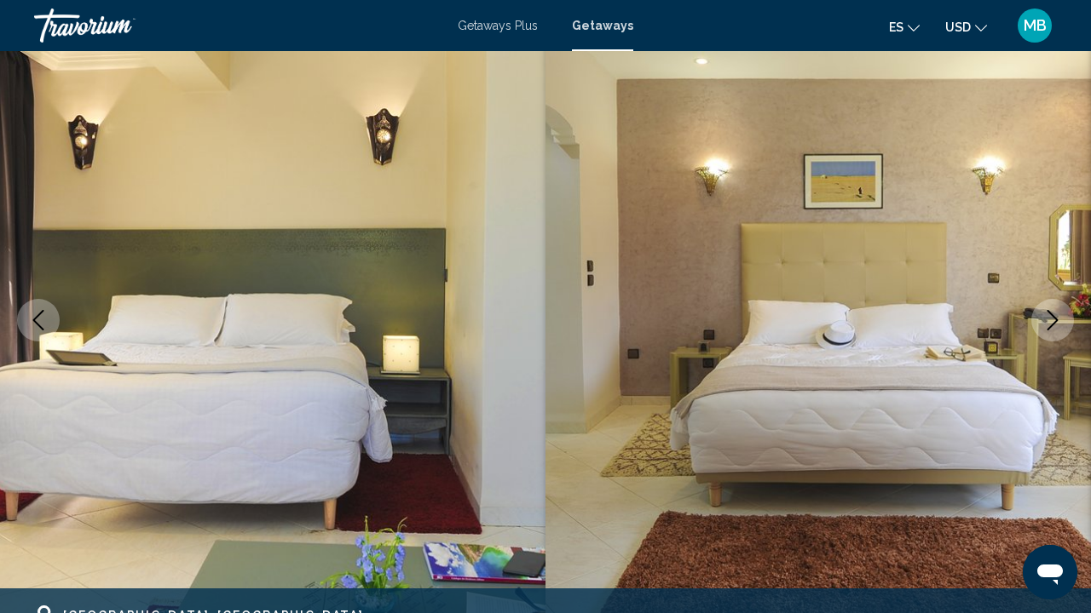
scroll to position [116, 0]
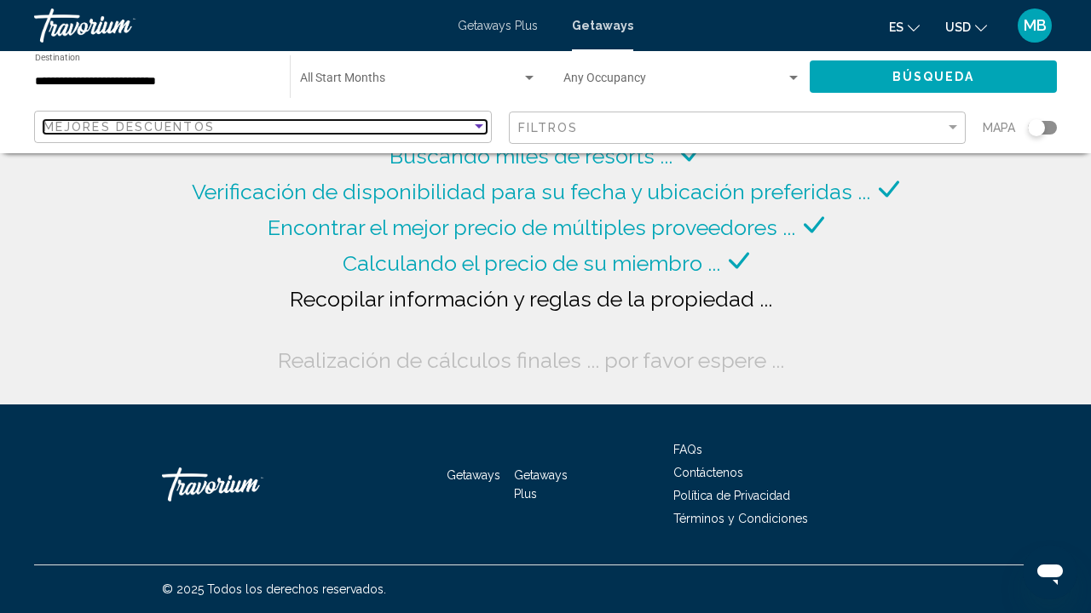
click at [466, 120] on div "Mejores descuentos" at bounding box center [257, 127] width 428 height 14
